Goal: Transaction & Acquisition: Purchase product/service

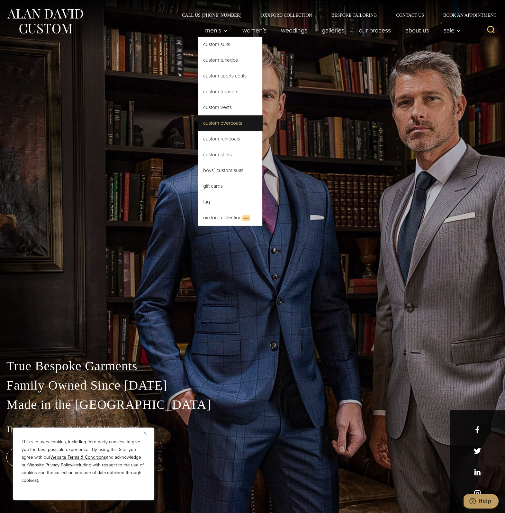
click at [198, 131] on link "Custom Overcoats" at bounding box center [230, 122] width 64 height 15
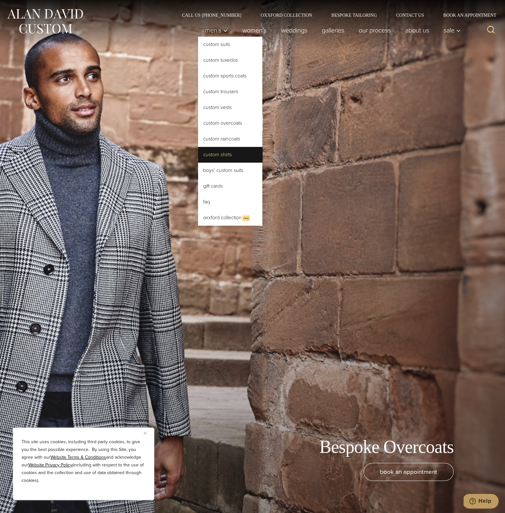
click at [198, 162] on link "Custom Shirts" at bounding box center [230, 154] width 64 height 15
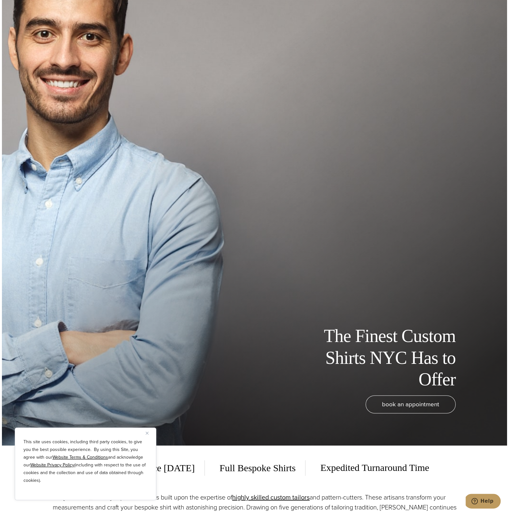
scroll to position [180, 0]
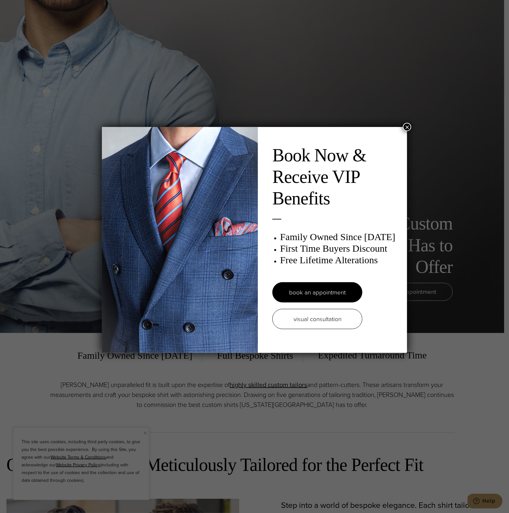
click at [406, 126] on button "×" at bounding box center [407, 127] width 8 height 8
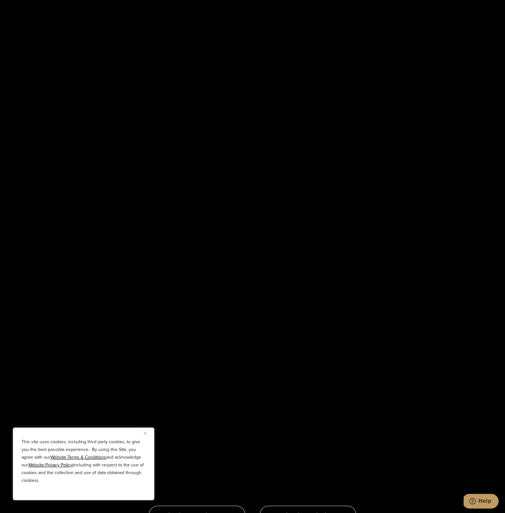
scroll to position [1286, 0]
